Goal: Task Accomplishment & Management: Use online tool/utility

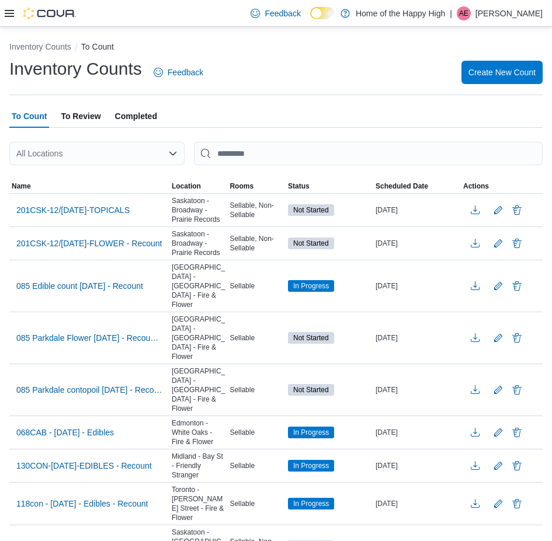
click at [12, 15] on icon at bounding box center [9, 13] width 9 height 9
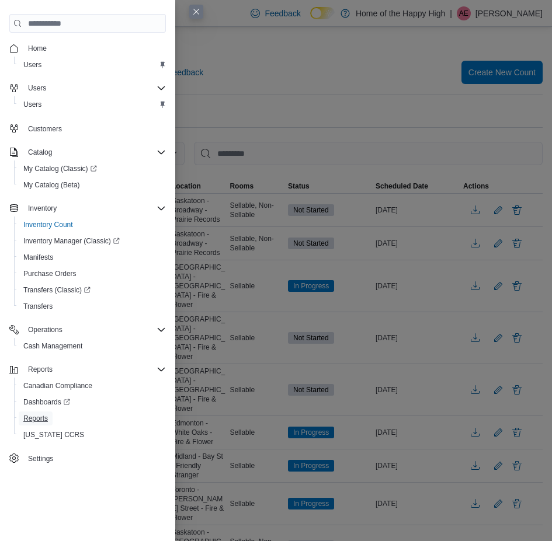
click at [46, 416] on span "Reports" at bounding box center [35, 418] width 25 height 9
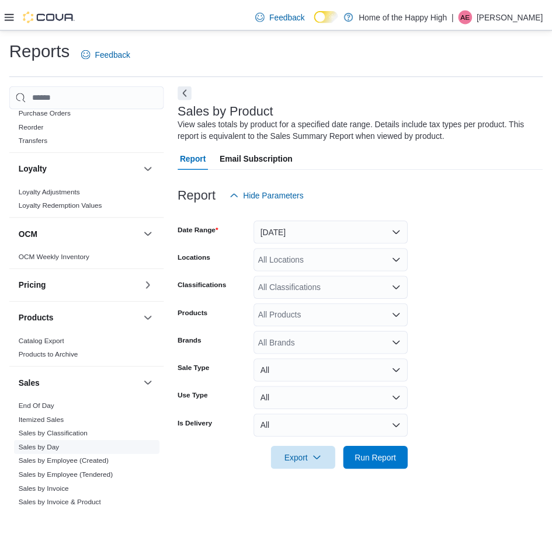
scroll to position [525, 0]
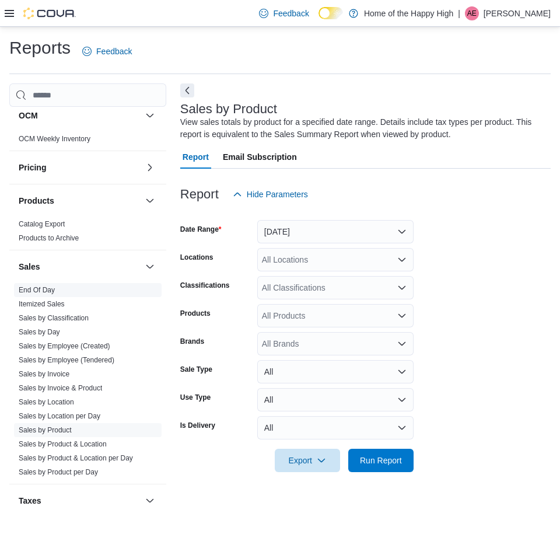
click at [50, 292] on link "End Of Day" at bounding box center [37, 290] width 36 height 8
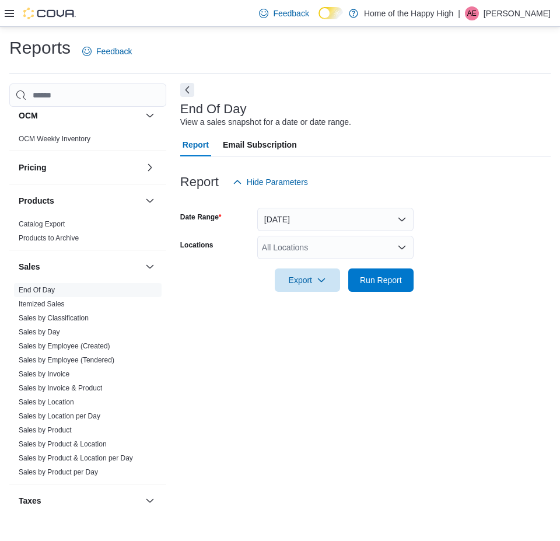
click at [186, 89] on button "Next" at bounding box center [187, 90] width 14 height 14
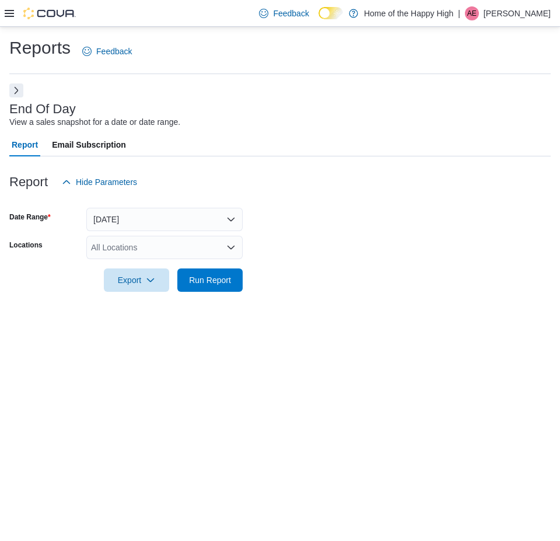
click at [172, 246] on div "All Locations" at bounding box center [164, 247] width 156 height 23
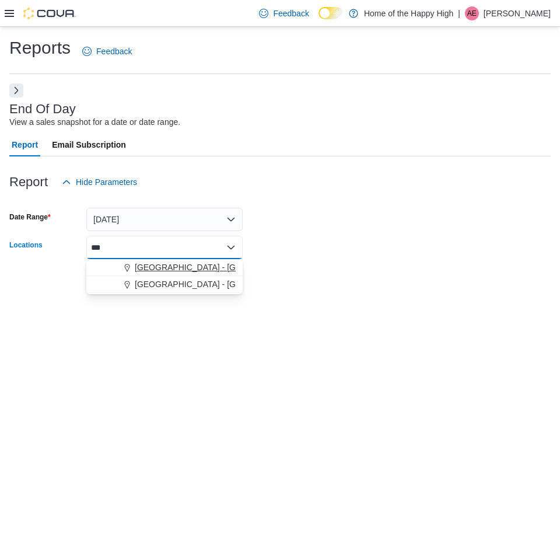
type input "***"
click at [179, 270] on span "[GEOGRAPHIC_DATA] - [GEOGRAPHIC_DATA] - Fire & Flower" at bounding box center [251, 268] width 233 height 12
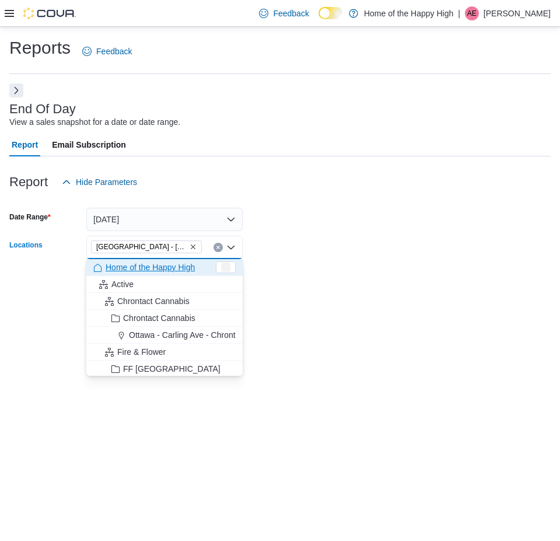
click at [340, 251] on form "Date Range [DATE] Locations [GEOGRAPHIC_DATA] - [GEOGRAPHIC_DATA] - Fire & Flow…" at bounding box center [280, 243] width 542 height 98
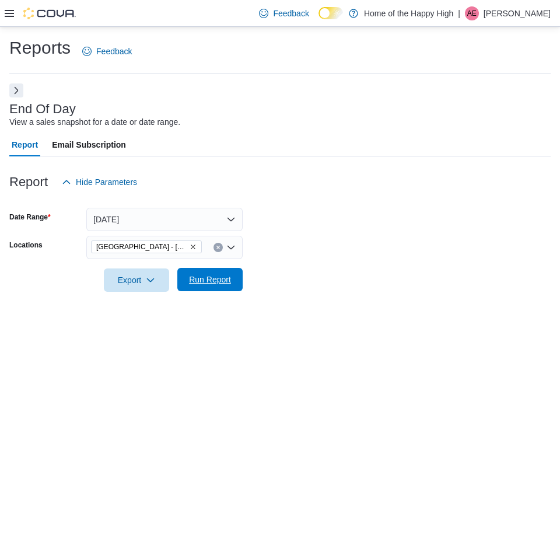
click at [230, 281] on span "Run Report" at bounding box center [210, 280] width 42 height 12
